Goal: Transaction & Acquisition: Purchase product/service

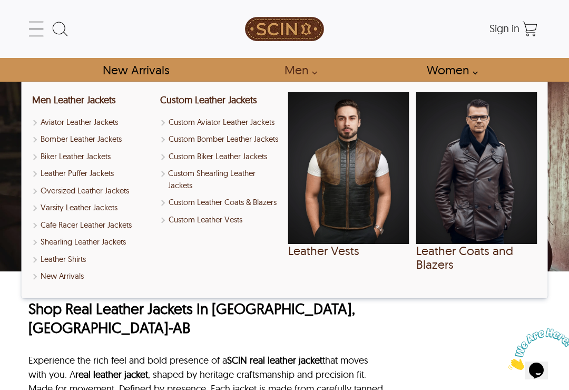
click at [299, 72] on link "Men" at bounding box center [297, 70] width 51 height 24
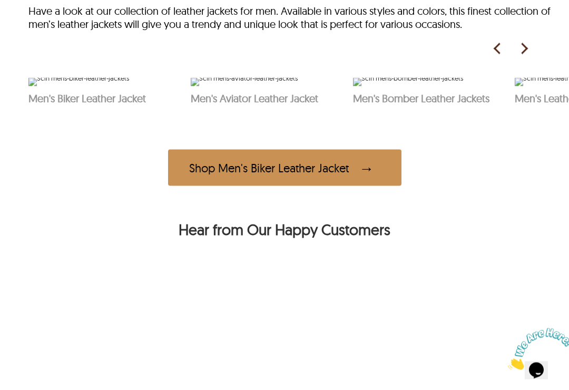
scroll to position [499, 0]
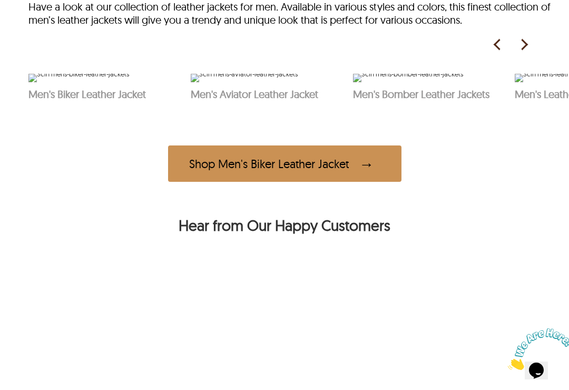
click at [518, 53] on img at bounding box center [524, 45] width 16 height 16
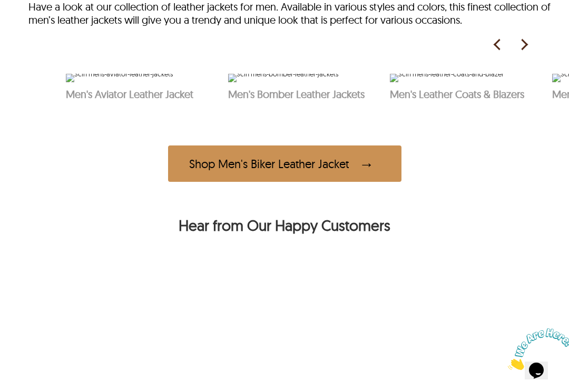
scroll to position [0, 162]
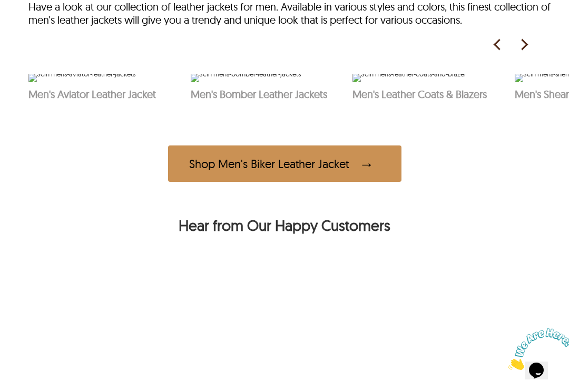
click at [524, 51] on img at bounding box center [524, 45] width 16 height 16
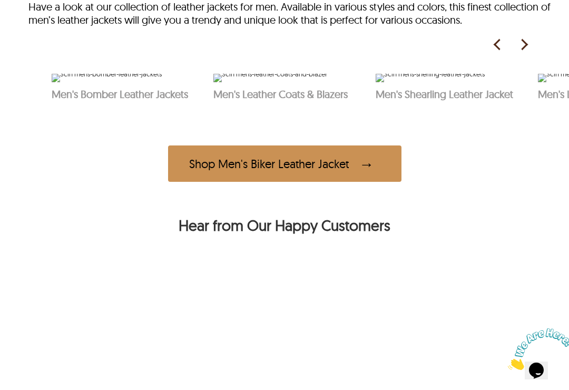
scroll to position [0, 325]
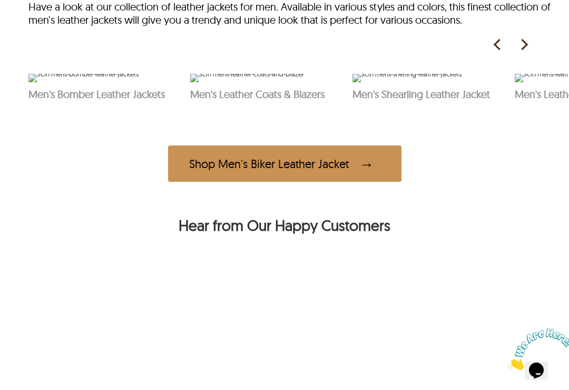
click at [525, 53] on img at bounding box center [524, 45] width 16 height 16
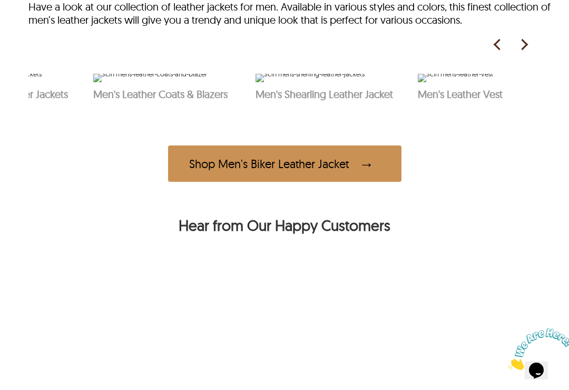
scroll to position [0, 422]
click at [522, 53] on img at bounding box center [524, 45] width 16 height 16
click at [527, 51] on img at bounding box center [524, 45] width 16 height 16
click at [535, 45] on picture at bounding box center [529, 45] width 26 height 16
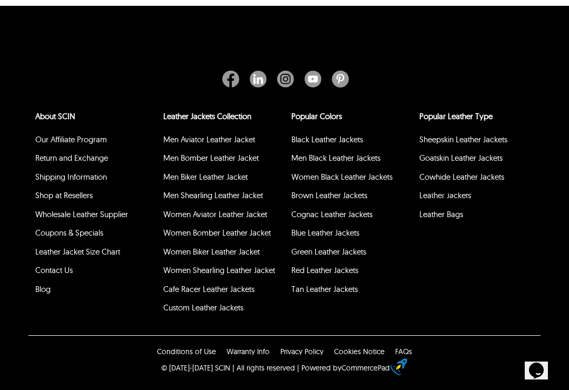
scroll to position [3138, 0]
click at [61, 200] on link "Shop at Resellers" at bounding box center [63, 195] width 57 height 10
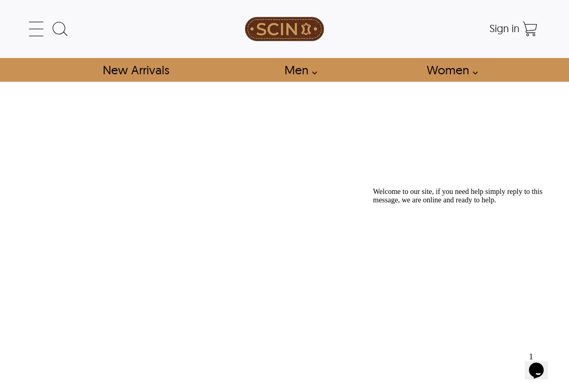
scroll to position [405, 0]
